Goal: Navigation & Orientation: Find specific page/section

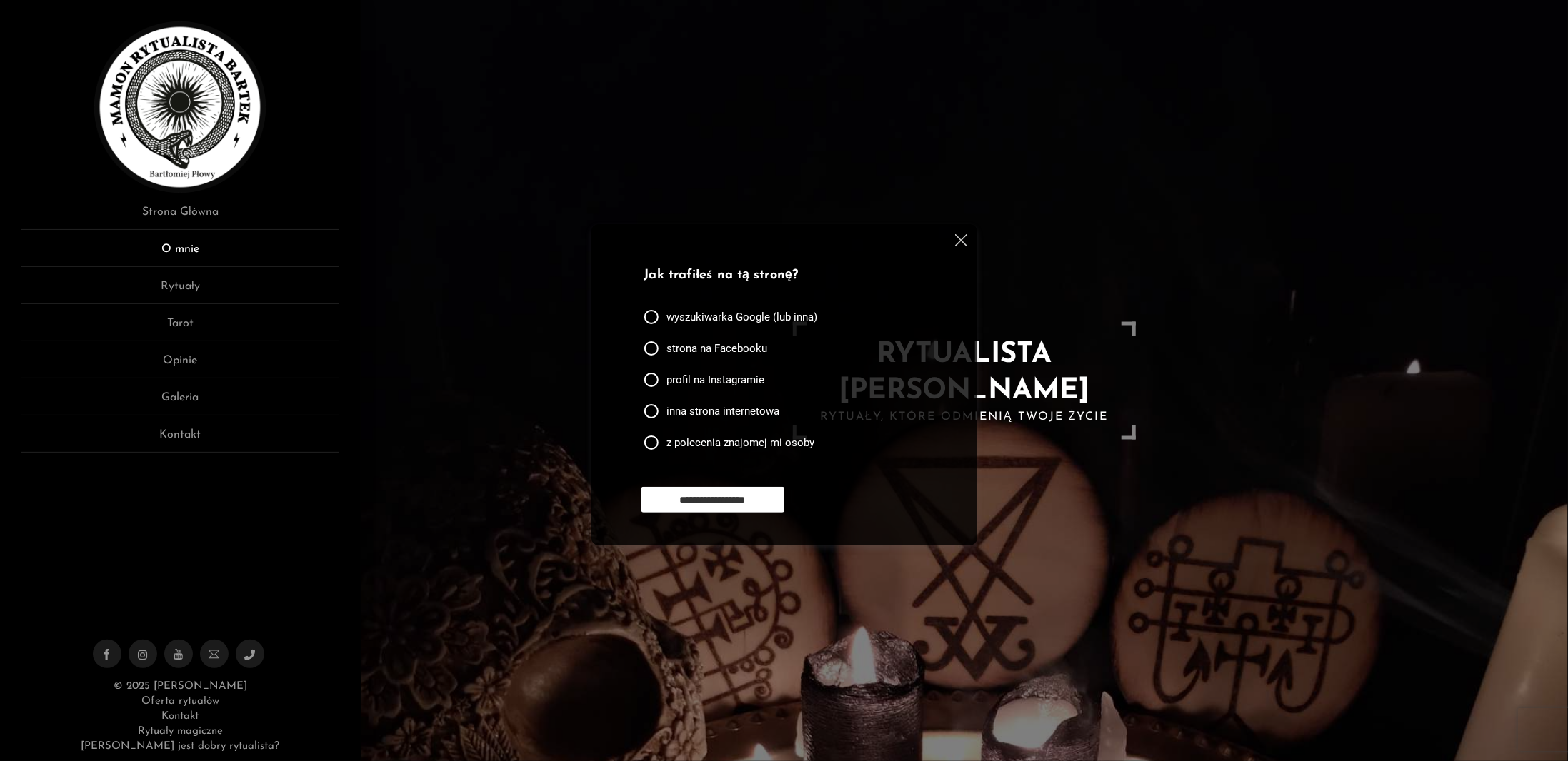
click at [172, 247] on link "O mnie" at bounding box center [180, 253] width 318 height 27
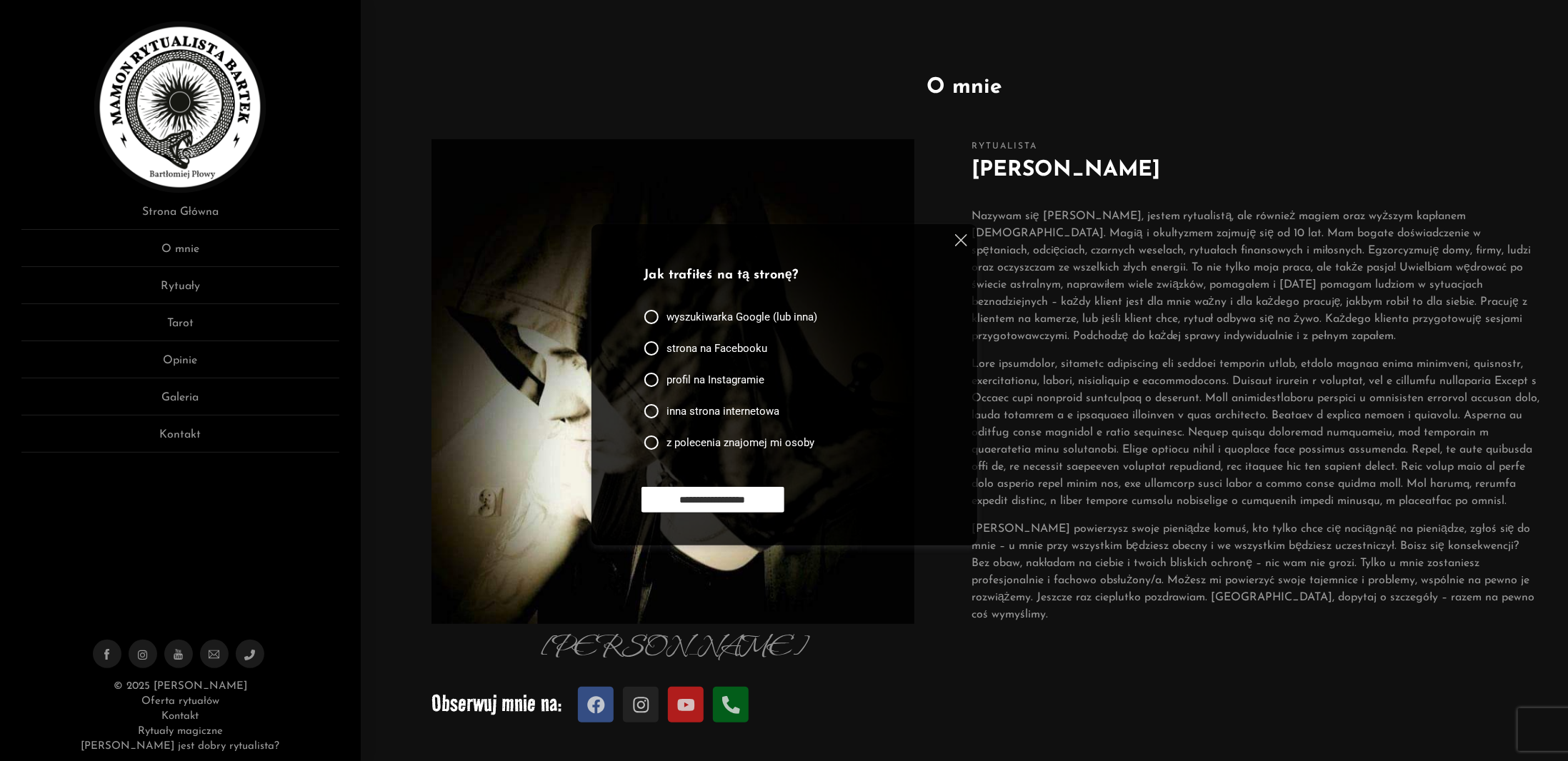
click at [967, 243] on div "**********" at bounding box center [784, 384] width 386 height 321
click at [957, 238] on img at bounding box center [961, 240] width 12 height 12
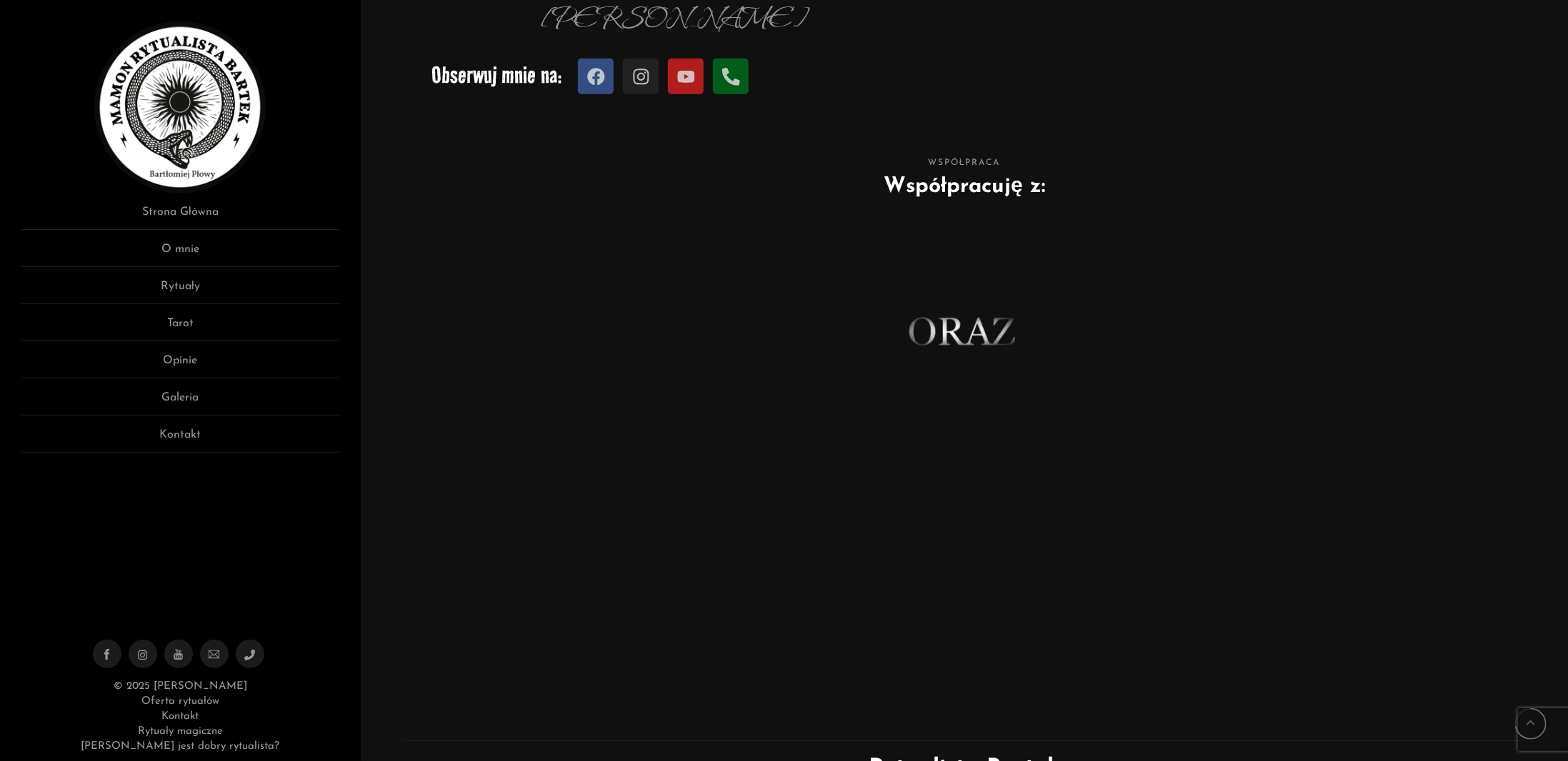
scroll to position [796, 0]
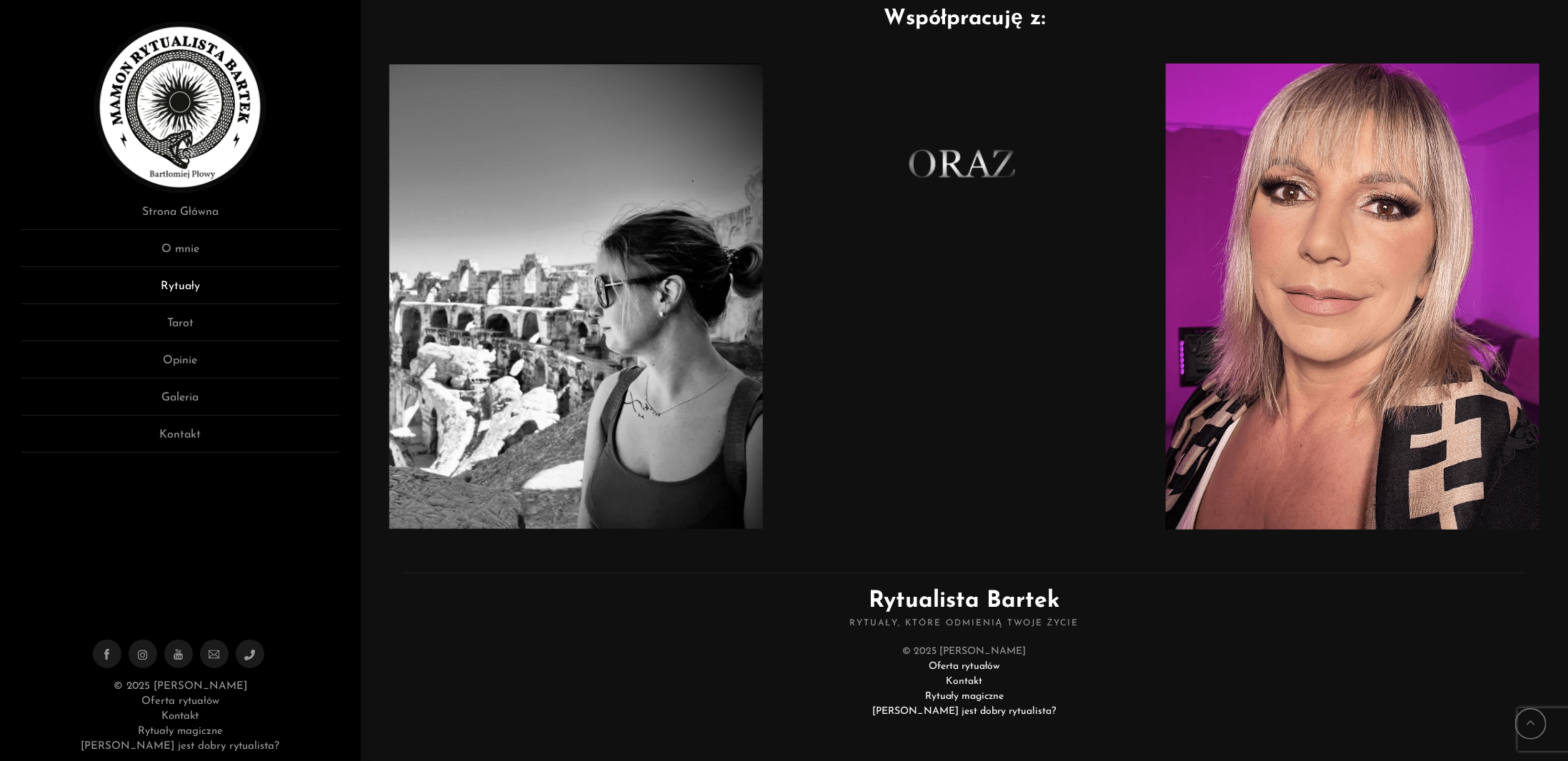
click at [195, 287] on link "Rytuały" at bounding box center [180, 291] width 318 height 27
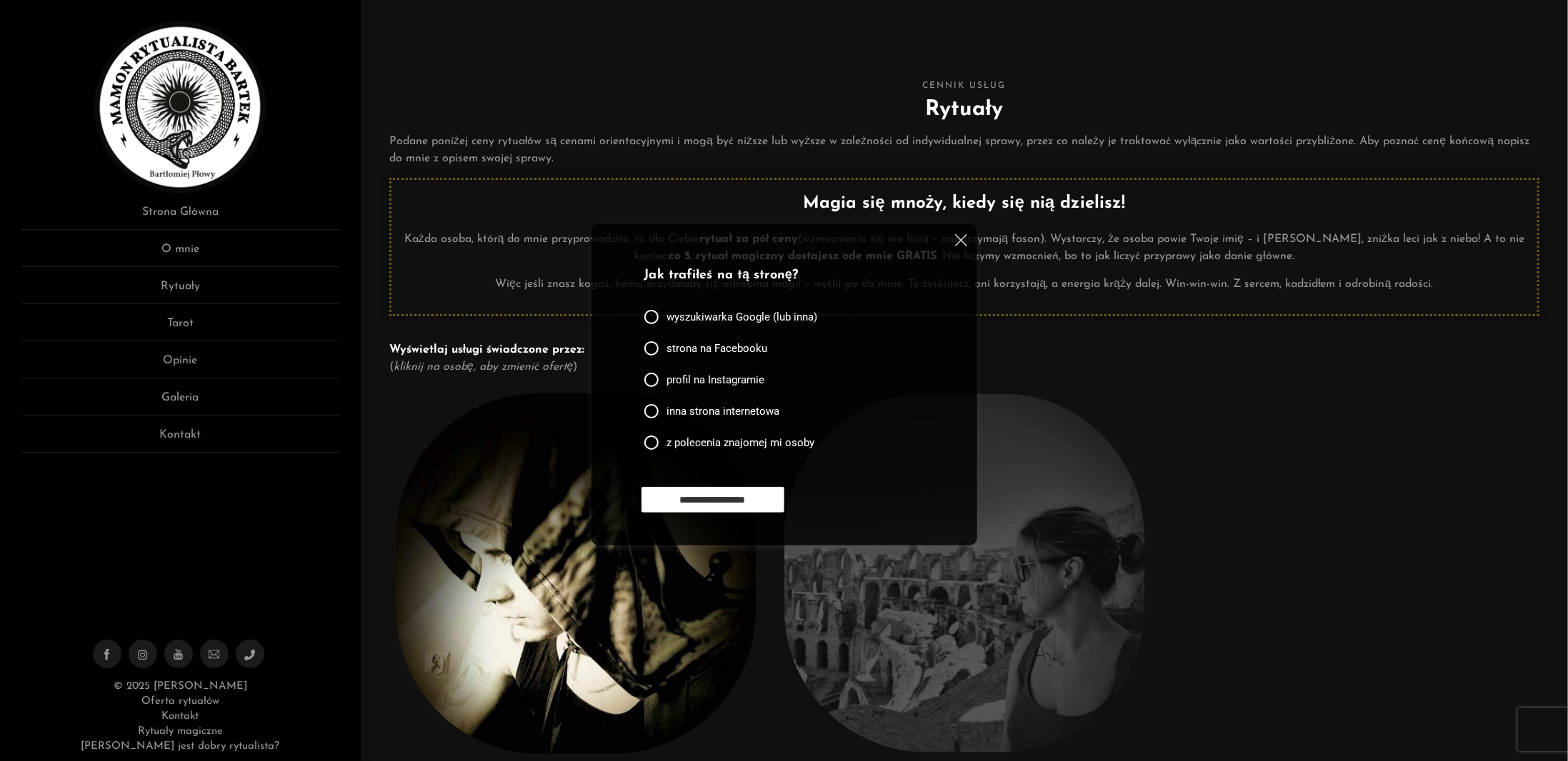
click at [964, 246] on div at bounding box center [959, 243] width 17 height 17
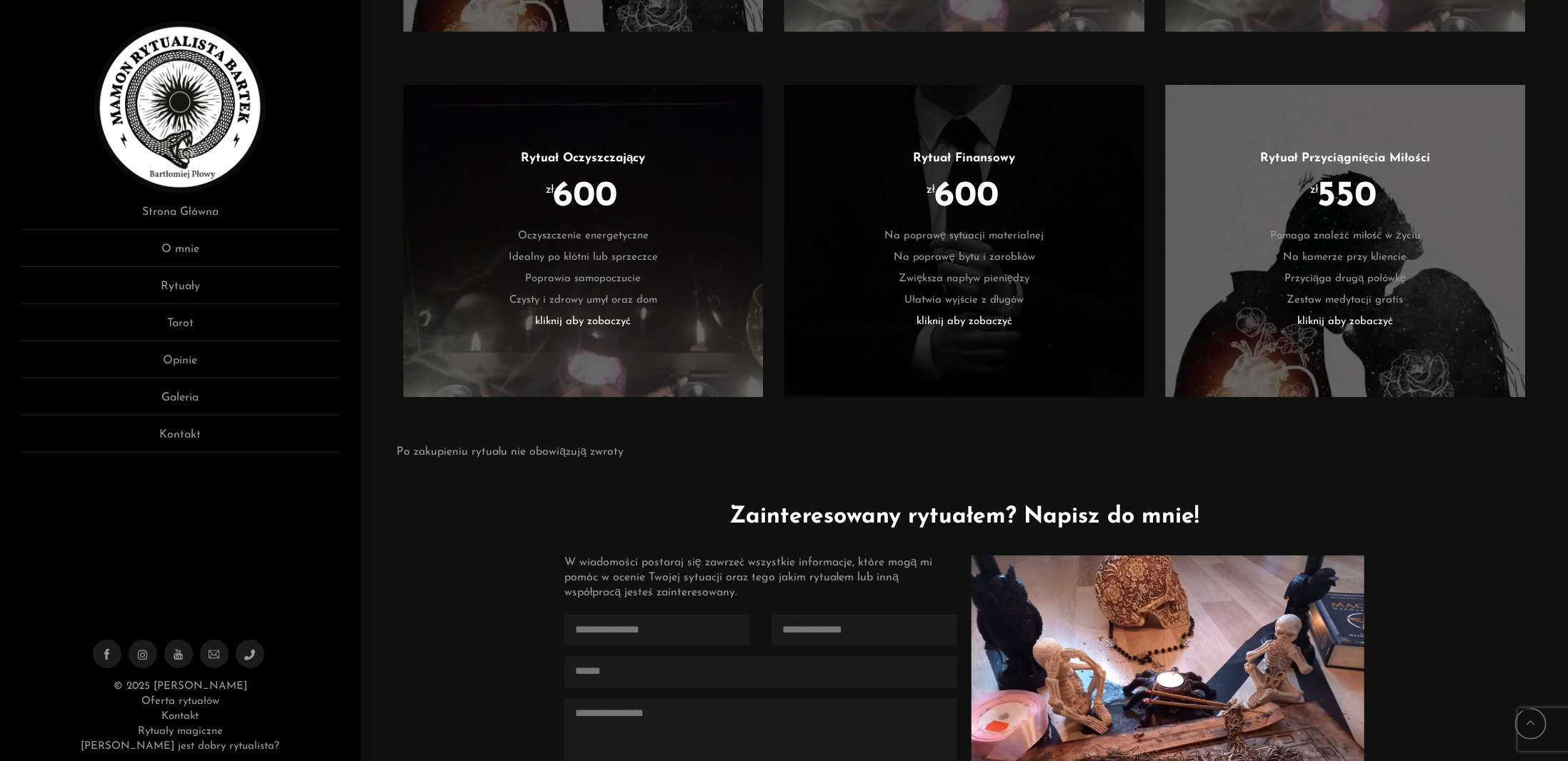
scroll to position [3071, 0]
